Goal: Task Accomplishment & Management: Use online tool/utility

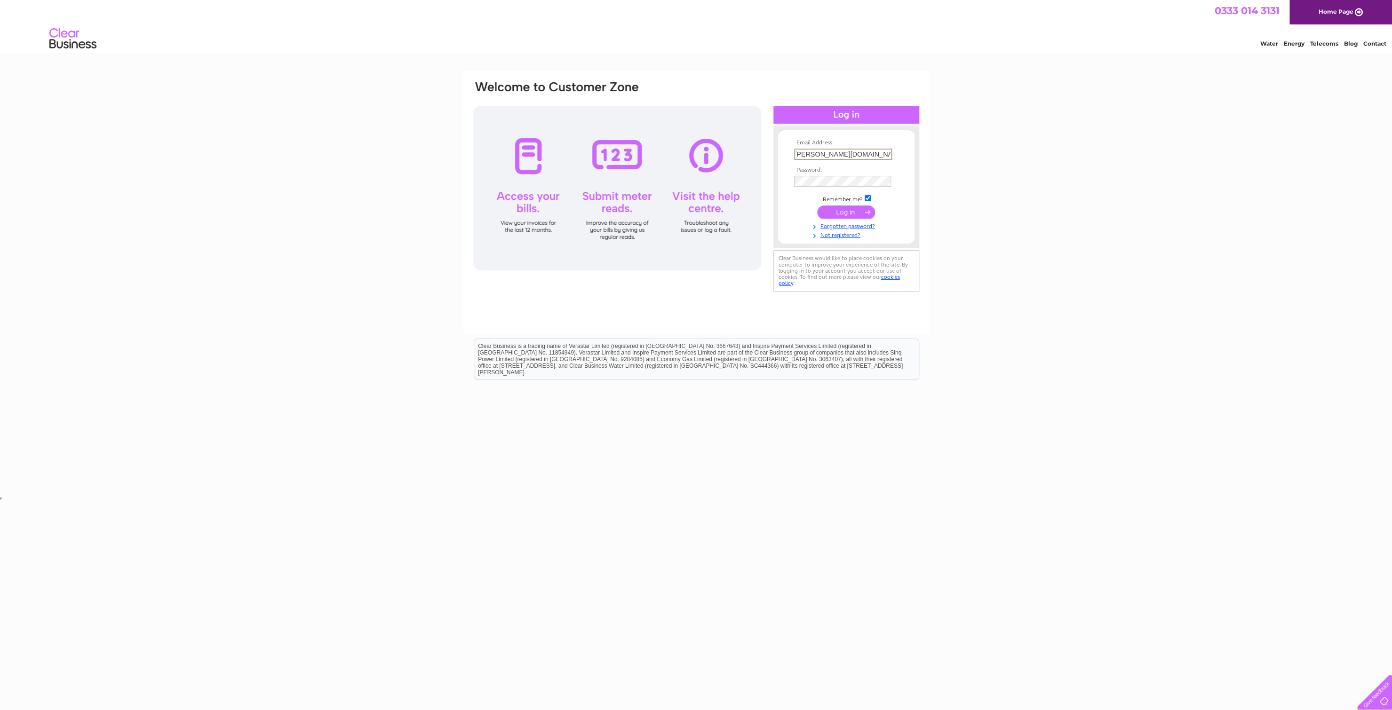
click at [842, 211] on input "submit" at bounding box center [846, 212] width 58 height 13
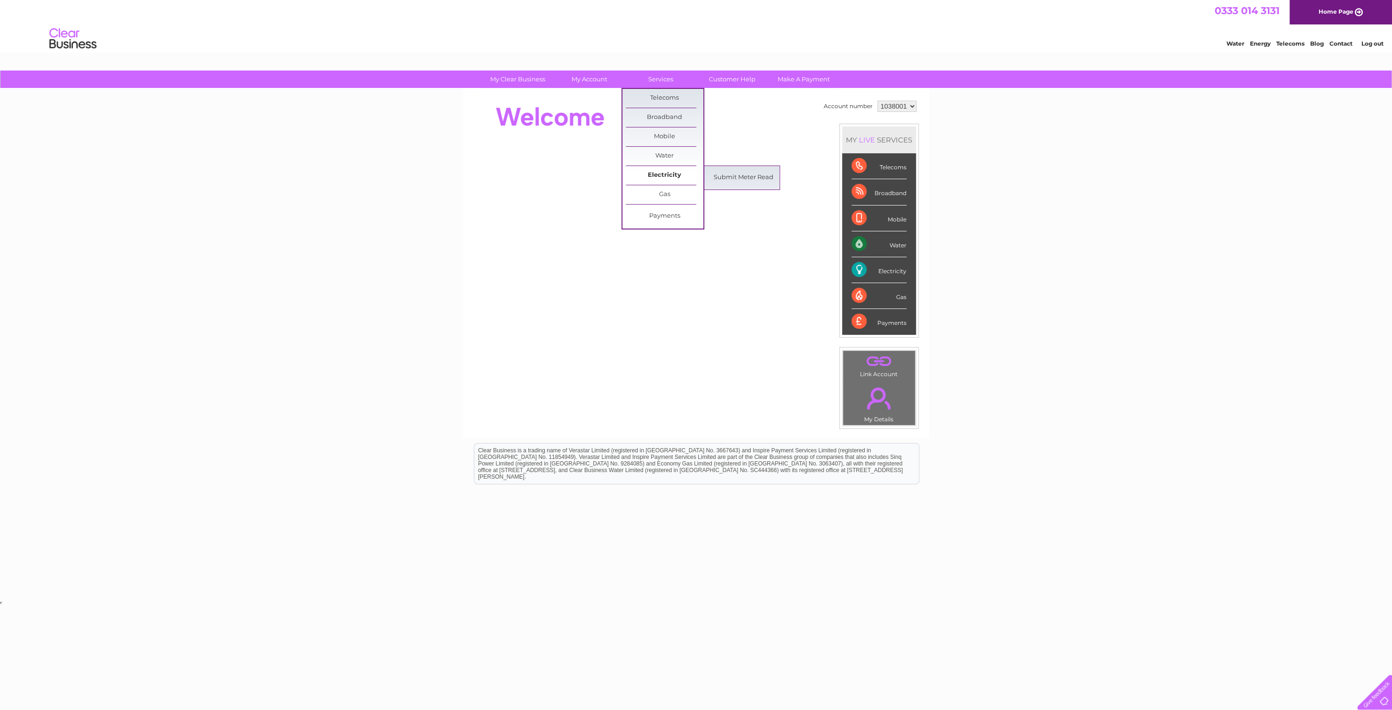
click at [667, 174] on link "Electricity" at bounding box center [665, 175] width 78 height 19
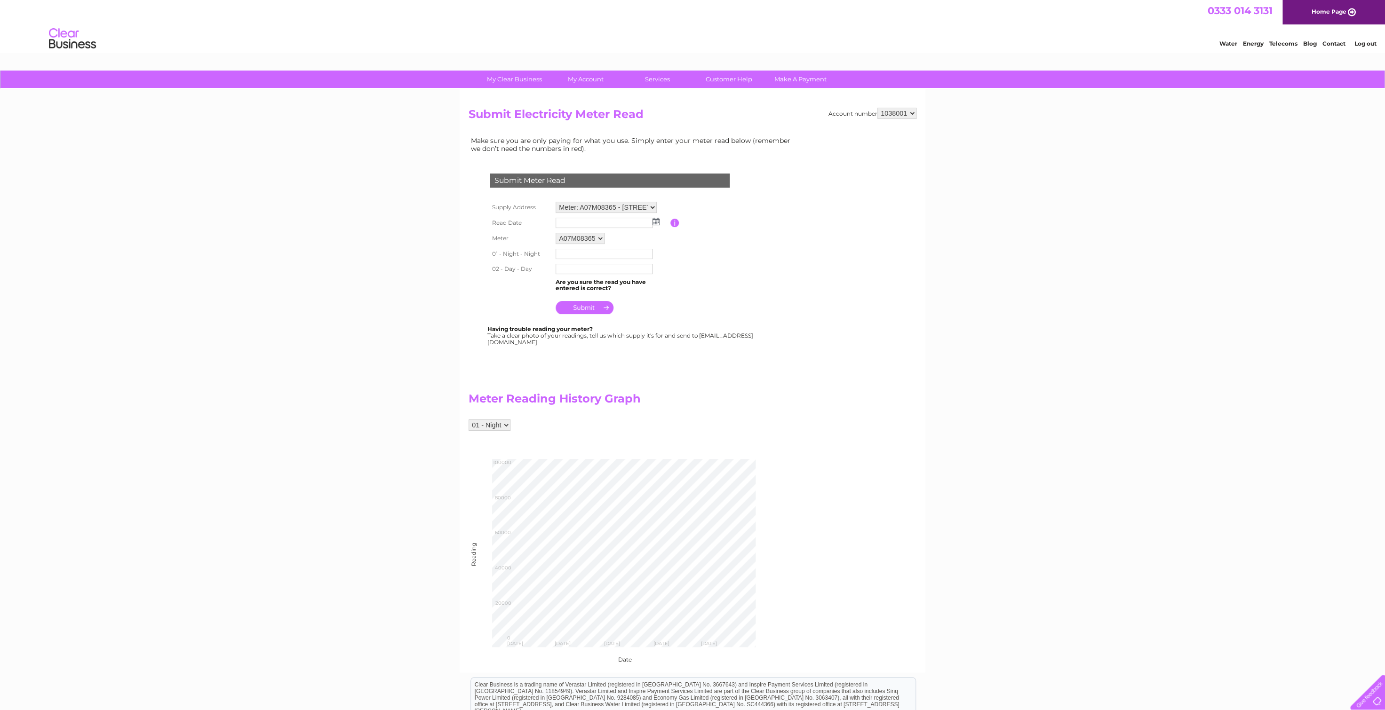
click at [659, 223] on img at bounding box center [655, 222] width 7 height 8
click at [579, 301] on link "29" at bounding box center [579, 304] width 15 height 9
type input "2025/09/29"
click at [580, 253] on input "text" at bounding box center [604, 254] width 98 height 11
type input "090545"
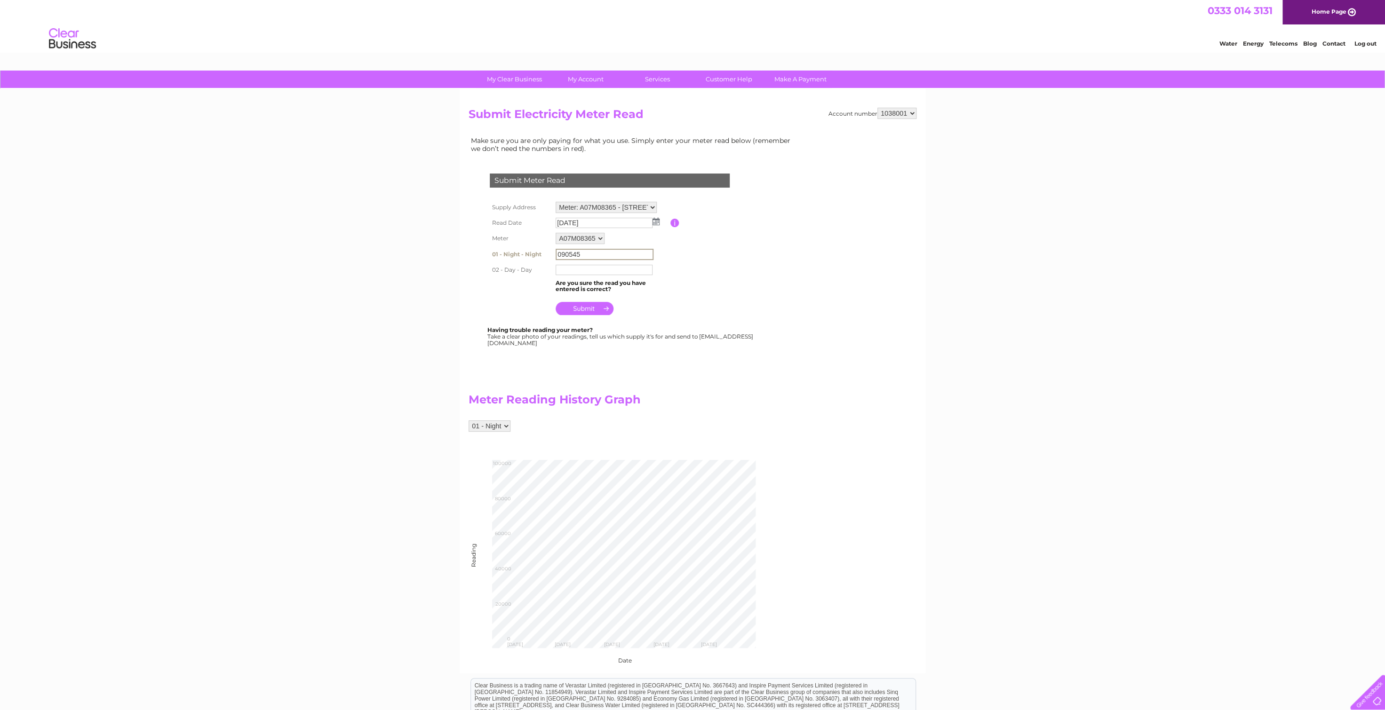
click at [578, 269] on input "text" at bounding box center [603, 270] width 97 height 10
type input "034621"
click at [581, 310] on input "submit" at bounding box center [584, 307] width 58 height 13
